Goal: Task Accomplishment & Management: Use online tool/utility

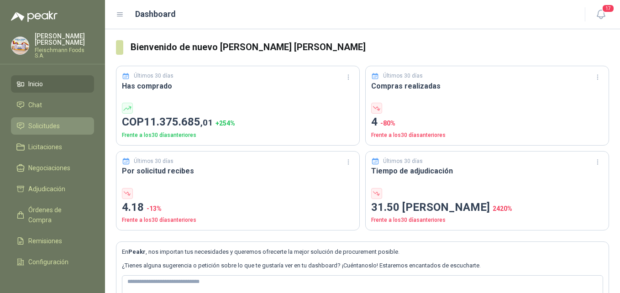
click at [58, 124] on span "Solicitudes" at bounding box center [43, 126] width 31 height 10
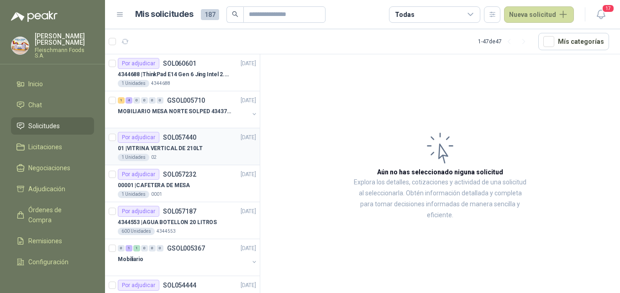
click at [189, 148] on p "01 | VITRINA VERTICAL DE 210LT" at bounding box center [160, 148] width 85 height 9
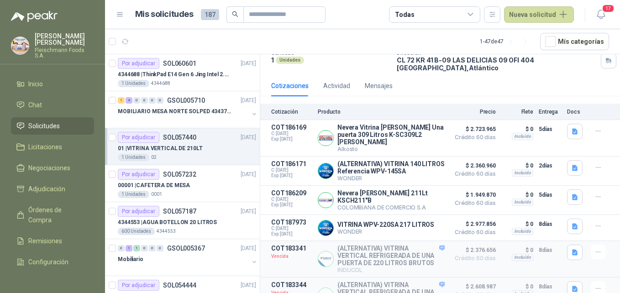
scroll to position [91, 0]
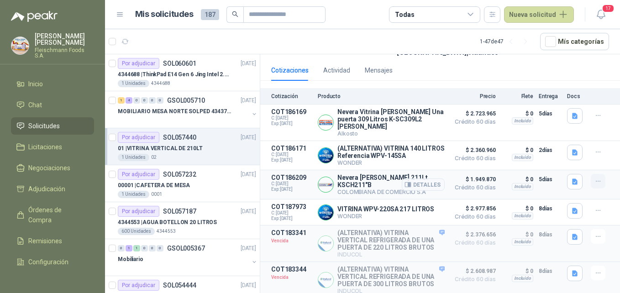
click at [594, 185] on icon "button" at bounding box center [598, 182] width 8 height 8
click at [611, 146] on icon "button" at bounding box center [609, 147] width 7 height 7
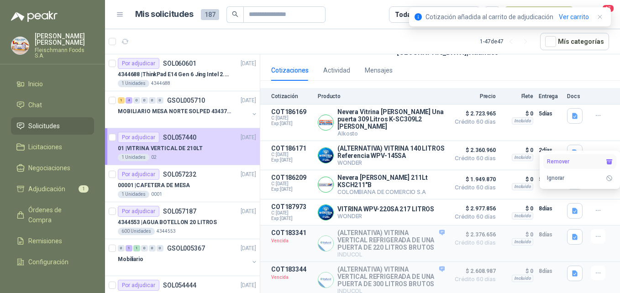
scroll to position [0, 0]
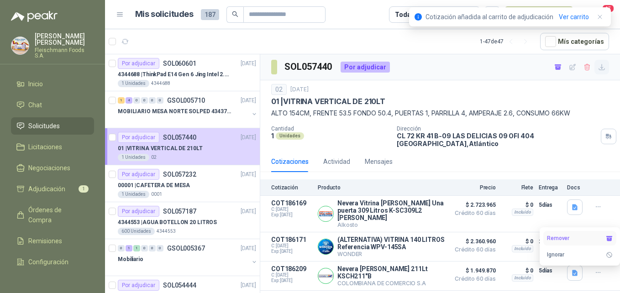
click at [594, 71] on button "button" at bounding box center [601, 67] width 15 height 15
click at [579, 14] on link "Ver carrito" at bounding box center [574, 17] width 30 height 10
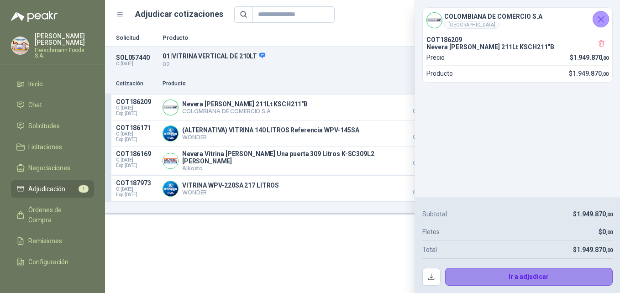
click at [505, 275] on button "Ir a adjudicar" at bounding box center [529, 277] width 168 height 18
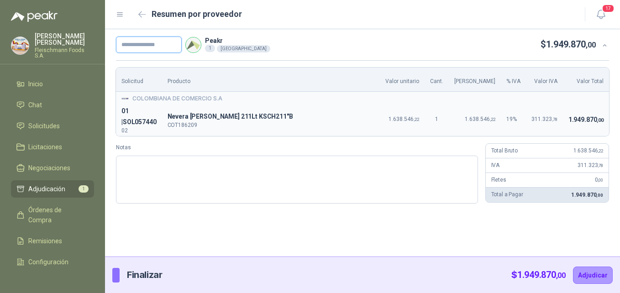
click at [150, 42] on input "text" at bounding box center [149, 45] width 66 height 16
paste input "*******"
type input "*******"
click at [593, 272] on button "Adjudicar" at bounding box center [593, 274] width 40 height 17
